Goal: Find specific page/section: Find specific page/section

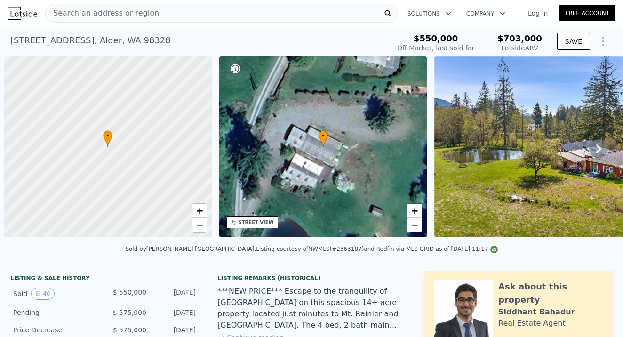
click at [155, 10] on div "Search an address or region" at bounding box center [221, 13] width 353 height 19
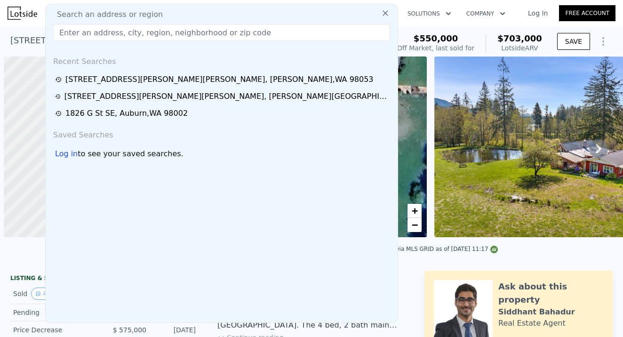
click at [168, 22] on div "Search an address or region Recent Searches [STREET_ADDRESS][PERSON_NAME] [STRE…" at bounding box center [221, 163] width 353 height 319
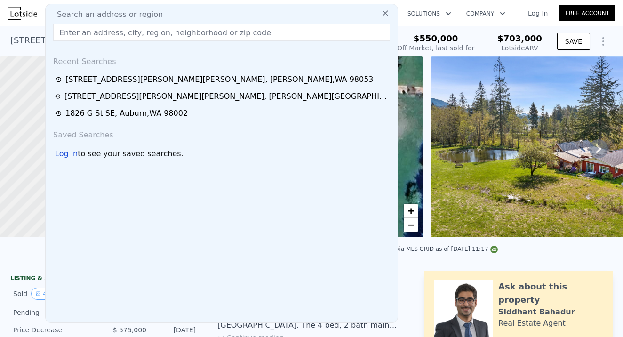
click at [97, 36] on input "text" at bounding box center [221, 32] width 337 height 17
paste input "[STREET_ADDRESS]"
type input "[STREET_ADDRESS]"
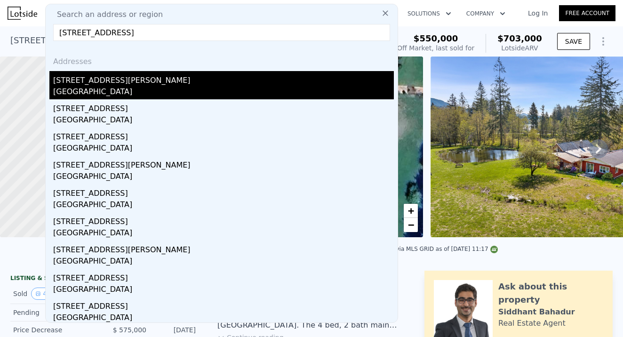
click at [114, 84] on div "[STREET_ADDRESS][PERSON_NAME]" at bounding box center [223, 78] width 341 height 15
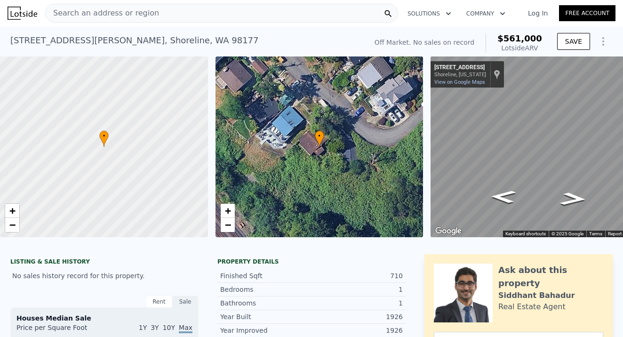
click at [158, 12] on div "Search an address or region" at bounding box center [221, 13] width 353 height 19
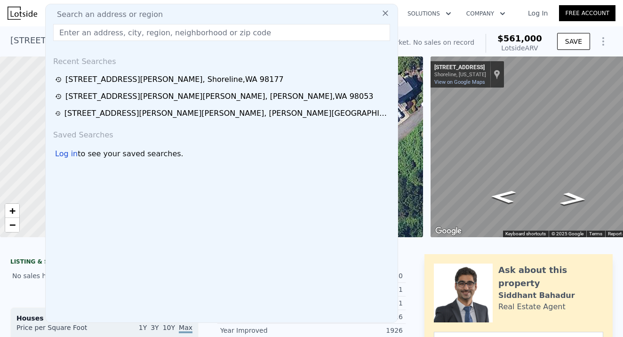
click at [81, 34] on input "text" at bounding box center [221, 32] width 337 height 17
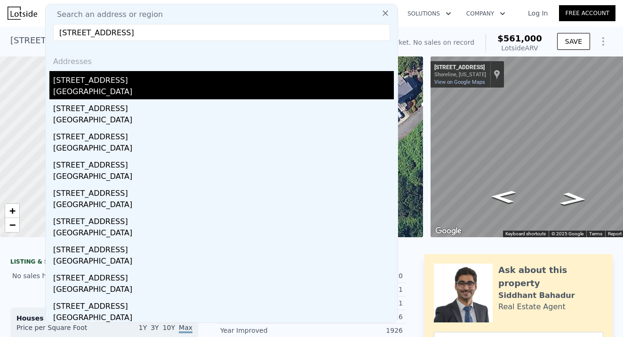
type input "[STREET_ADDRESS]"
click at [100, 91] on div "[GEOGRAPHIC_DATA]" at bounding box center [223, 92] width 341 height 13
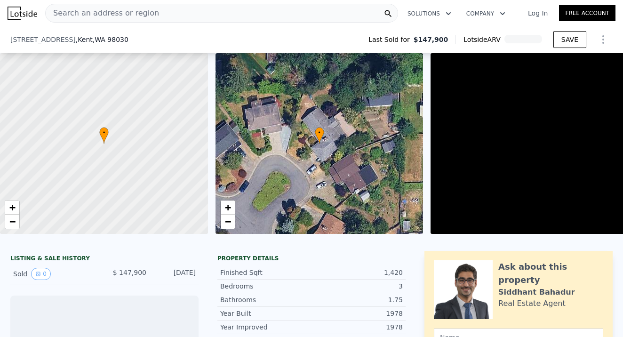
scroll to position [174, 0]
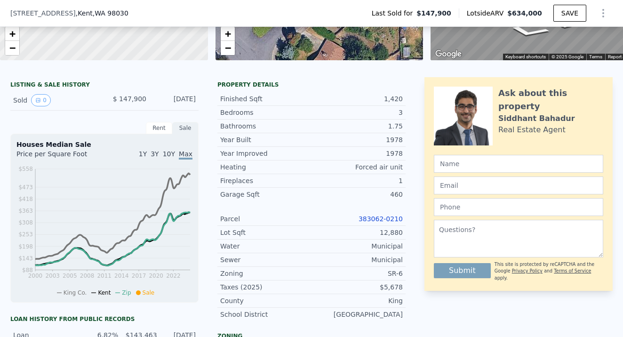
click at [382, 218] on link "383062-0210" at bounding box center [381, 219] width 44 height 8
